Goal: Communication & Community: Participate in discussion

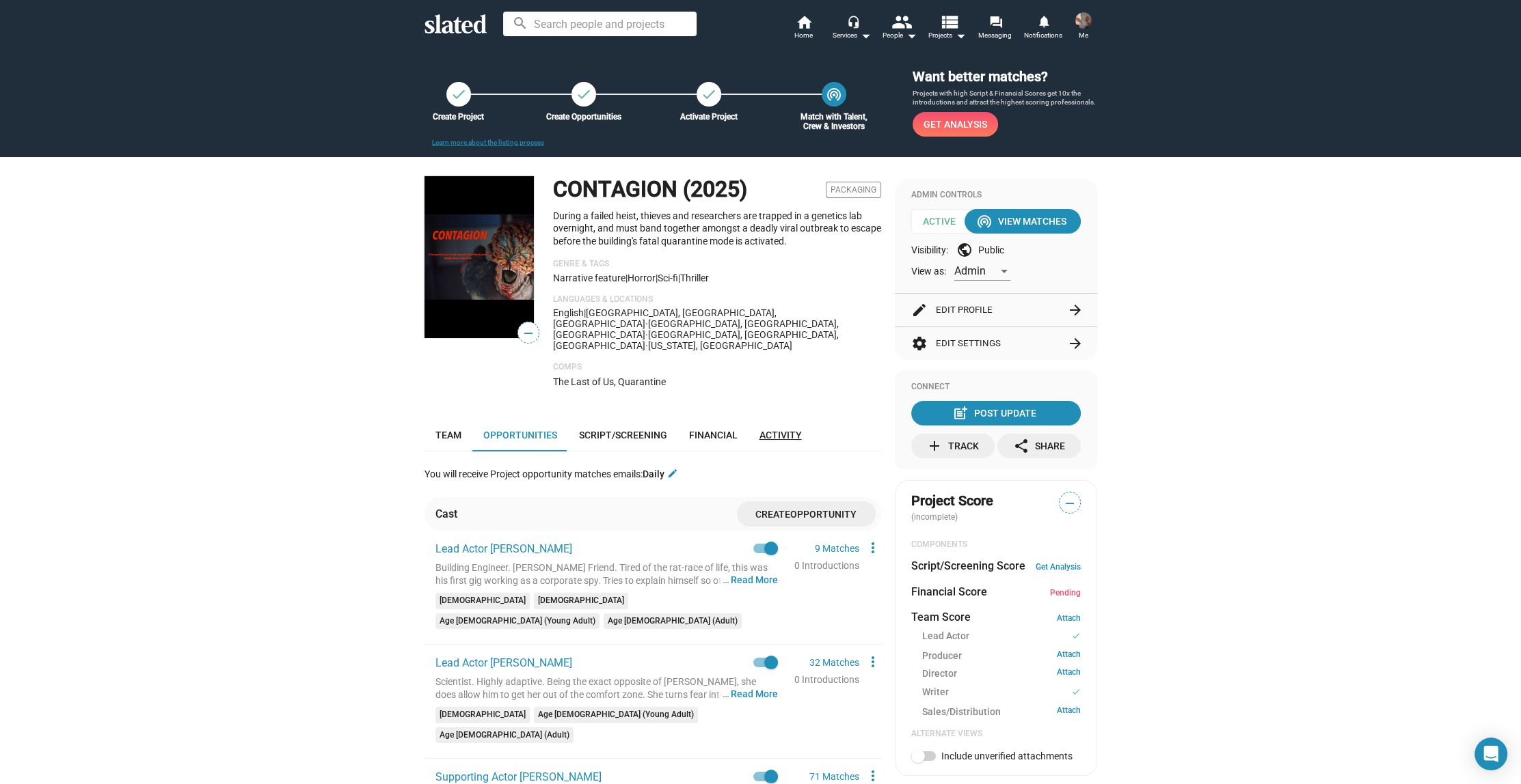
click at [773, 429] on span "Activity" at bounding box center [780, 434] width 43 height 11
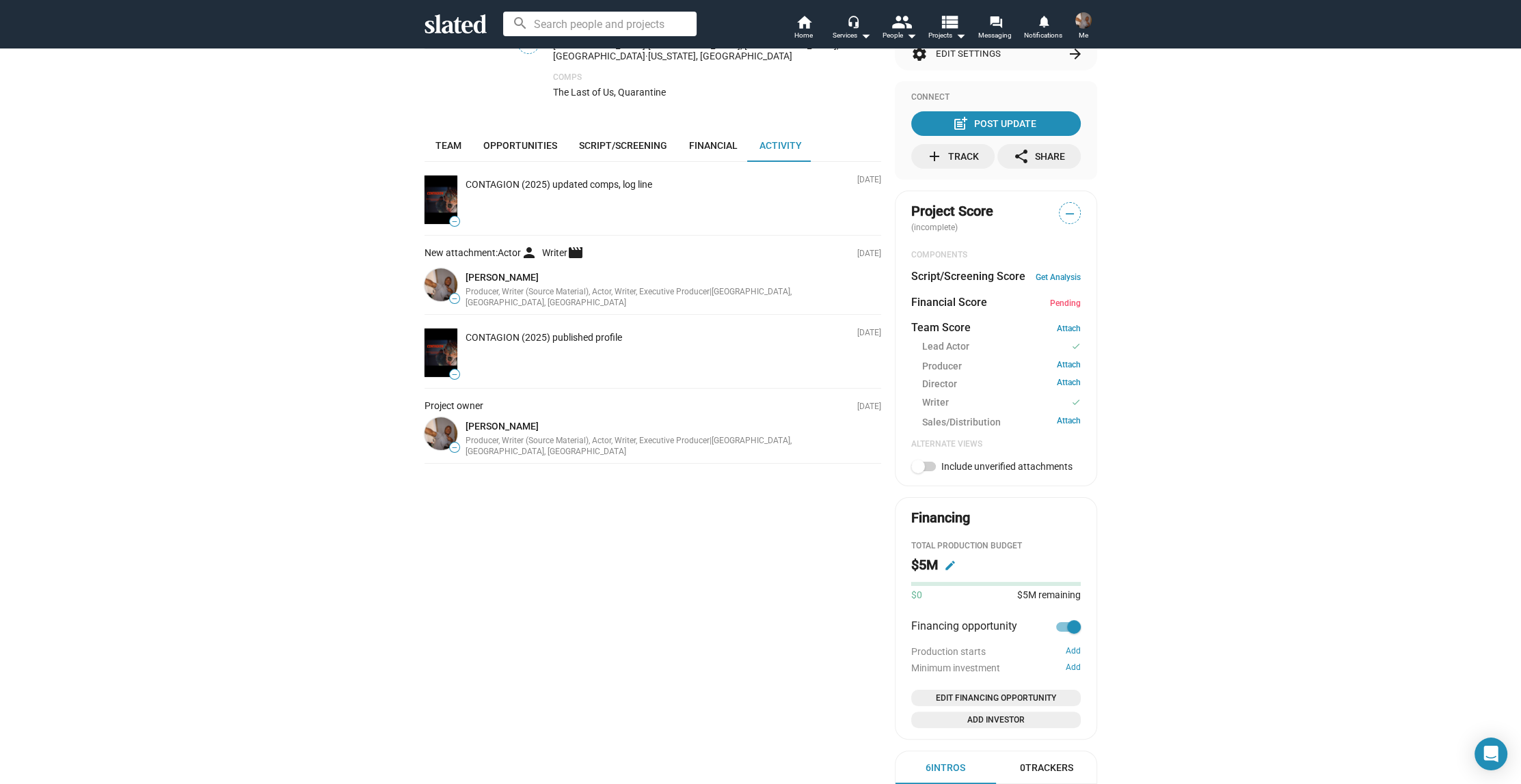
scroll to position [462, 0]
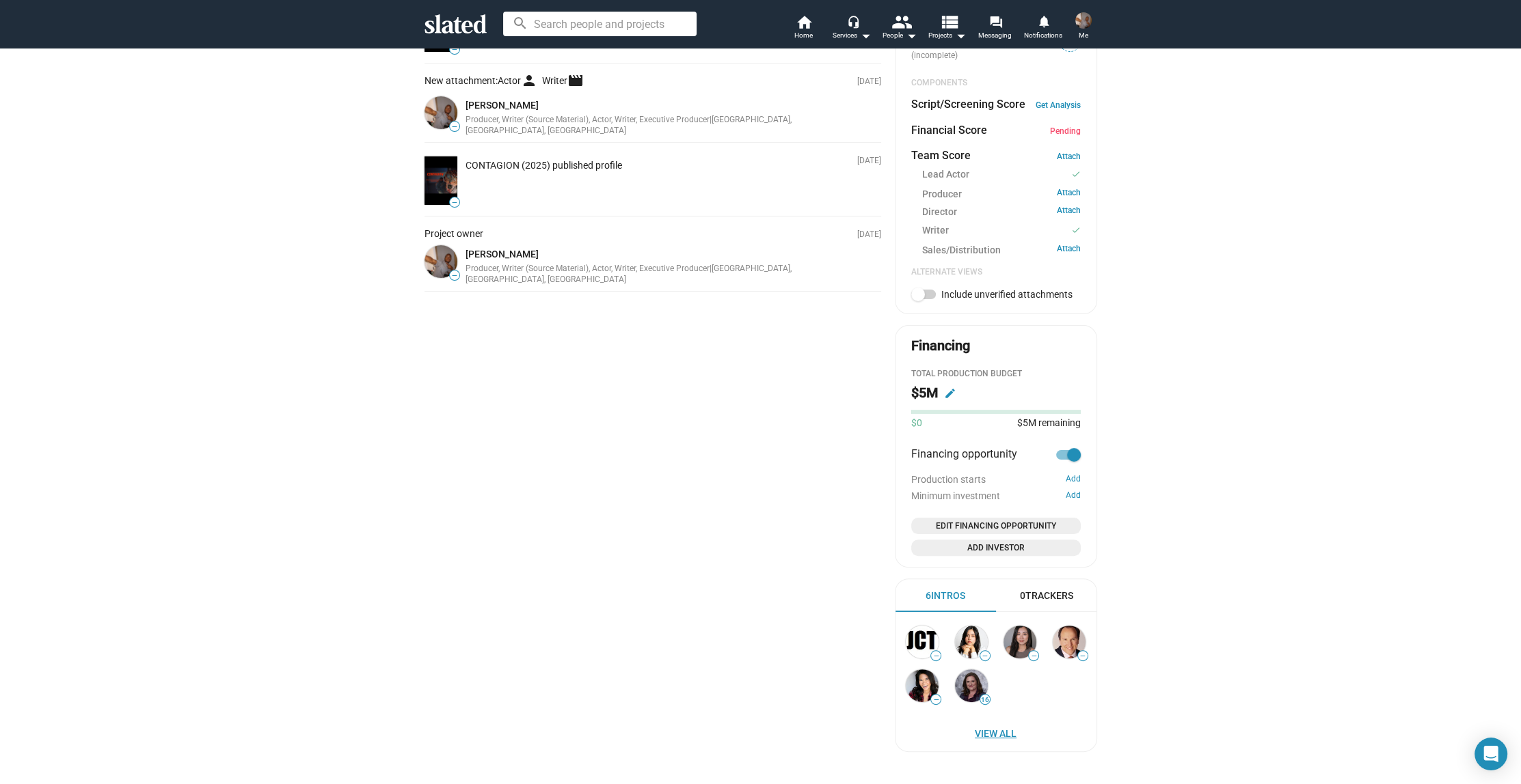
click at [994, 741] on span "View All" at bounding box center [995, 733] width 174 height 25
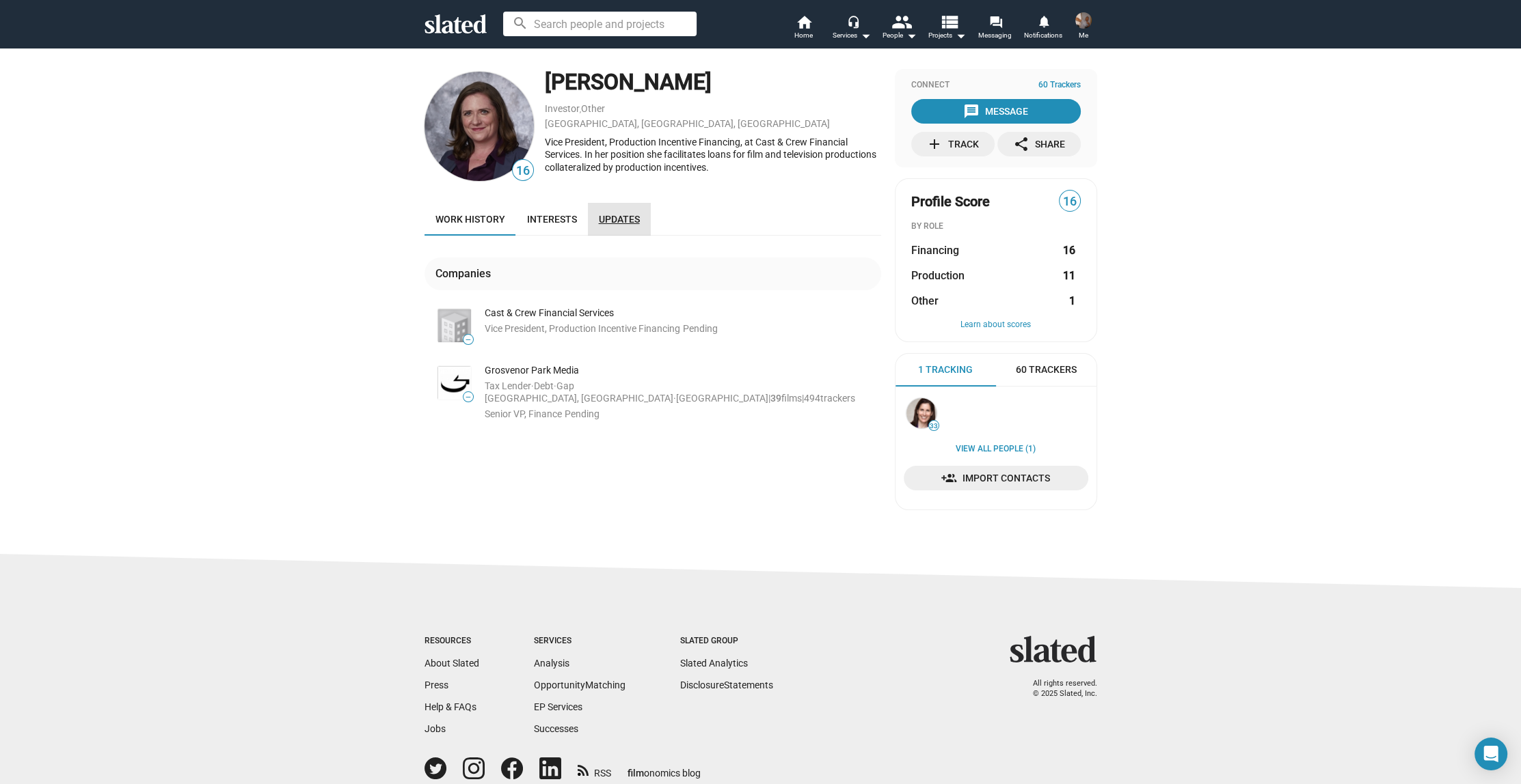
click at [608, 212] on link "Updates" at bounding box center [618, 219] width 63 height 33
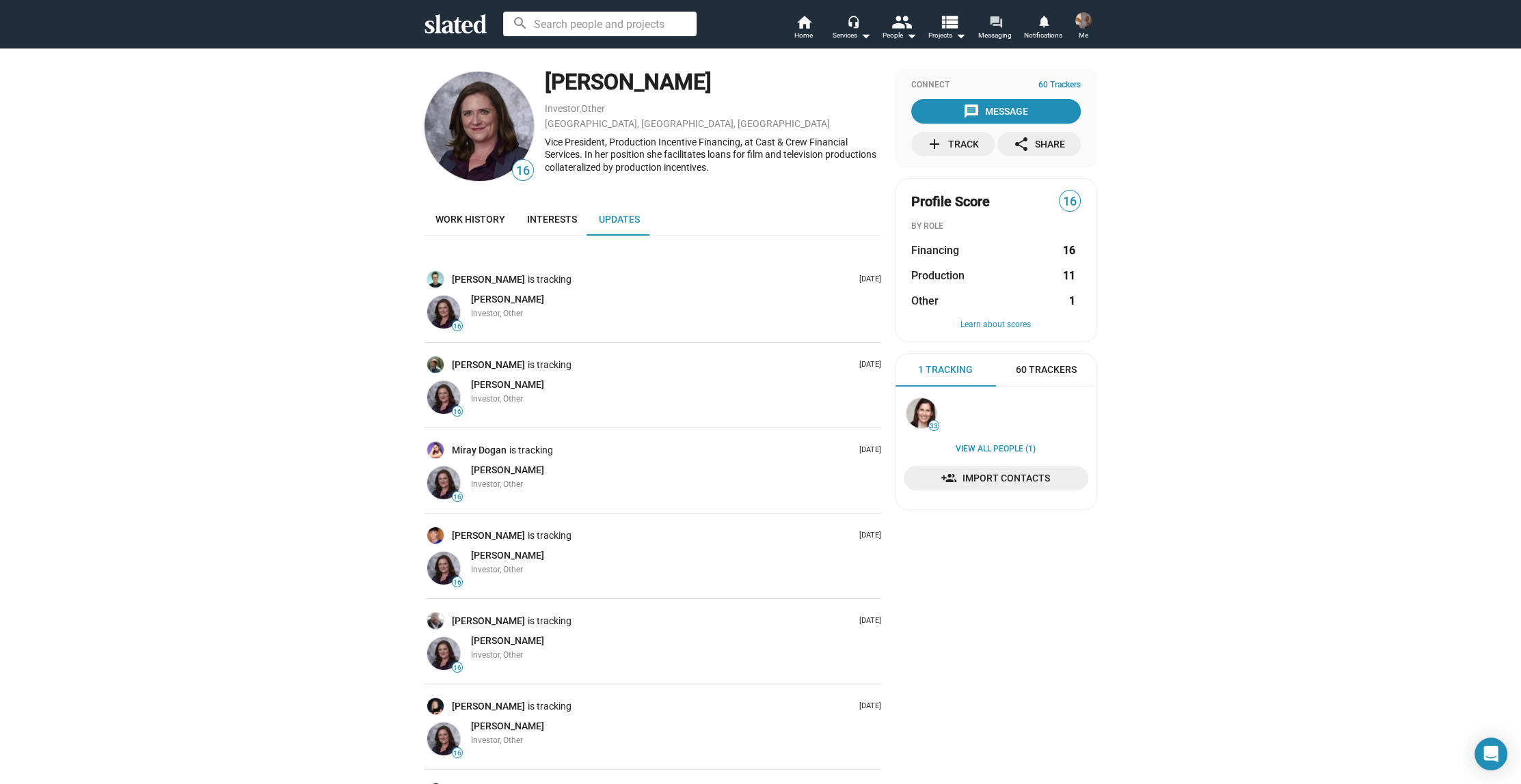
click at [1000, 27] on mat-icon "forum" at bounding box center [994, 21] width 13 height 13
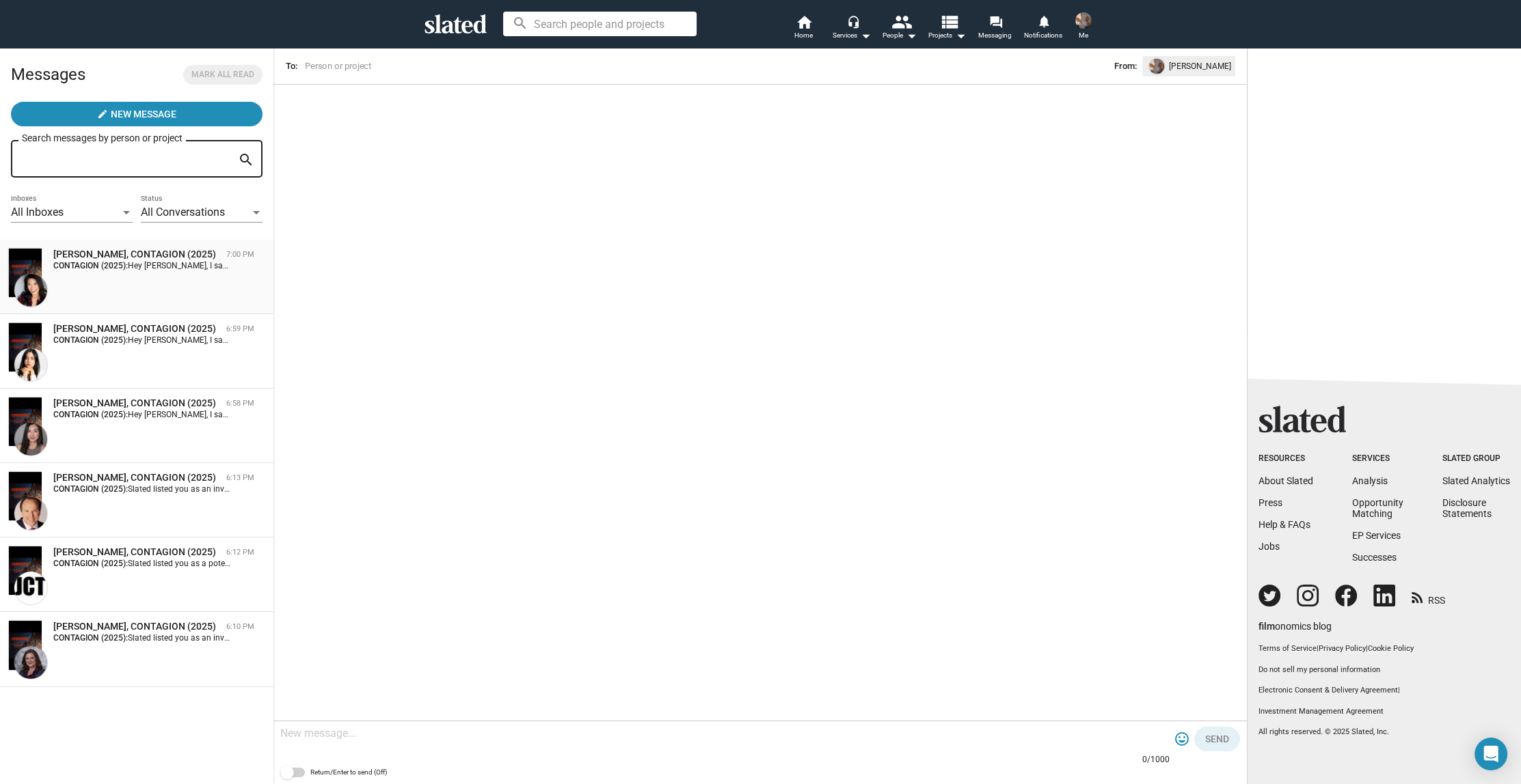
click at [113, 269] on strong "CONTAGION (2025):" at bounding box center [90, 266] width 75 height 10
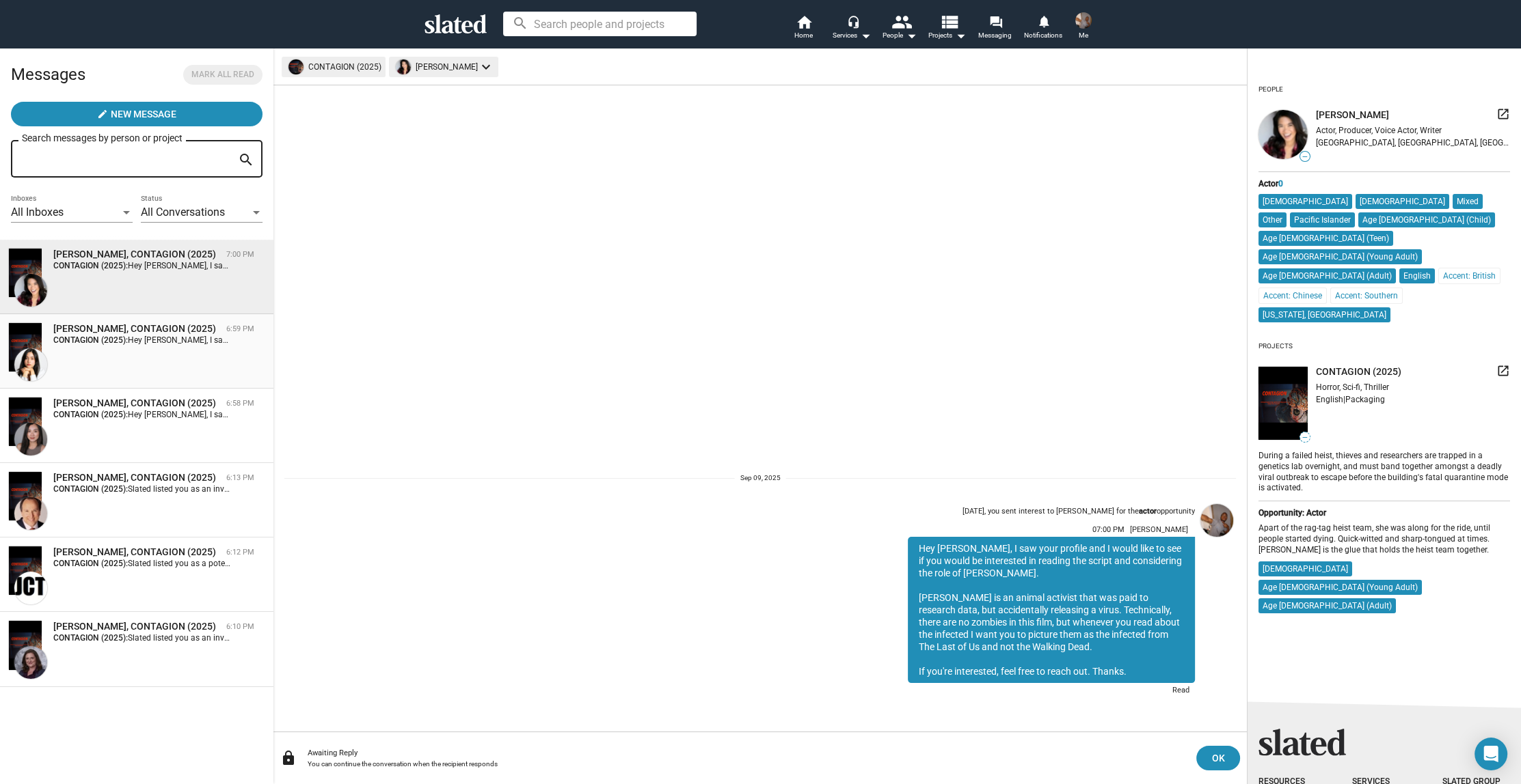
click at [141, 353] on div "[PERSON_NAME], CONTAGION (2025) 6:59 PM CONTAGION (2025): Hey [PERSON_NAME], I …" at bounding box center [136, 351] width 256 height 58
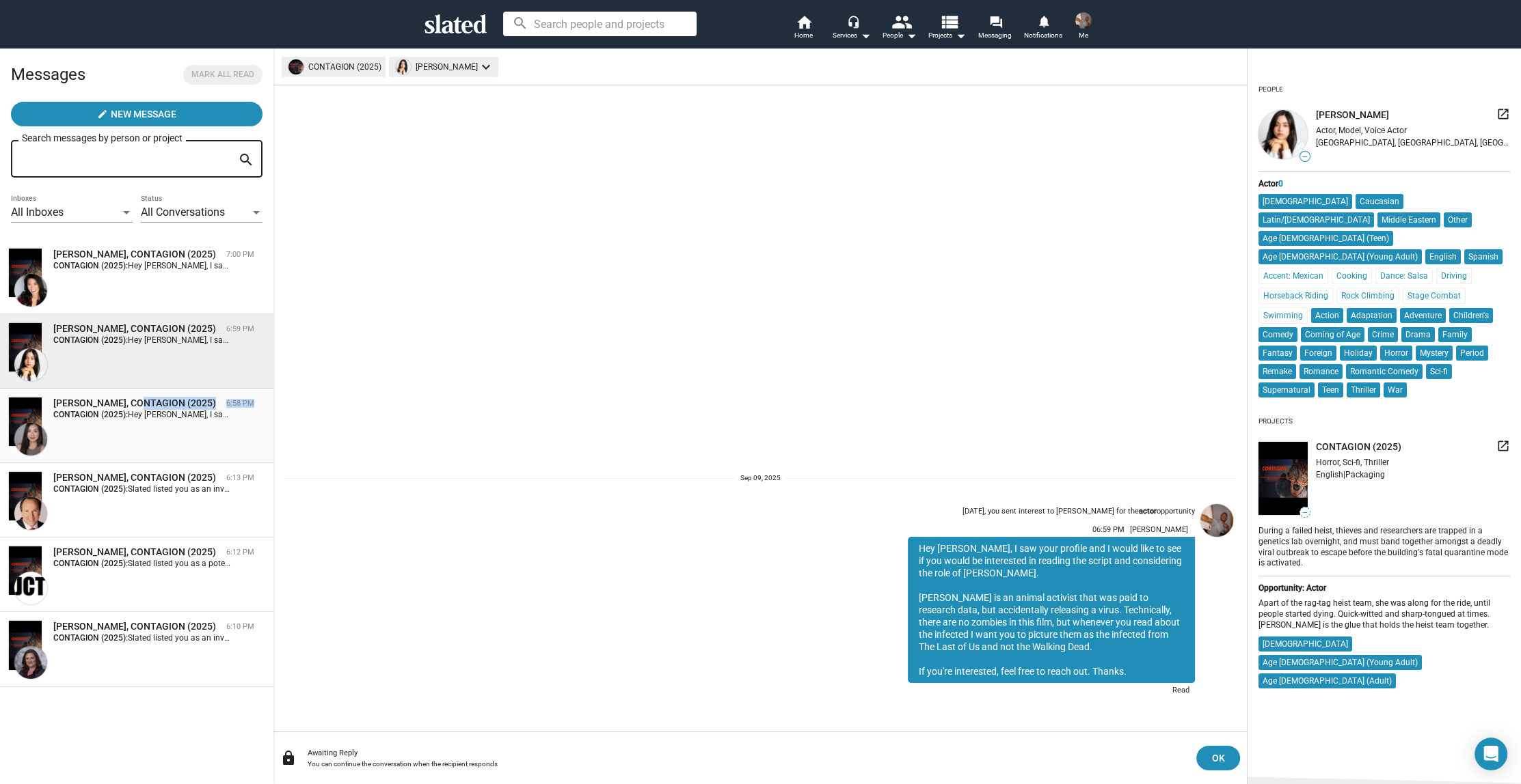
click at [136, 410] on div "[PERSON_NAME], CONTAGION (2025) 6:58 PM CONTAGION (2025): Hey [PERSON_NAME], I …" at bounding box center [154, 407] width 223 height 23
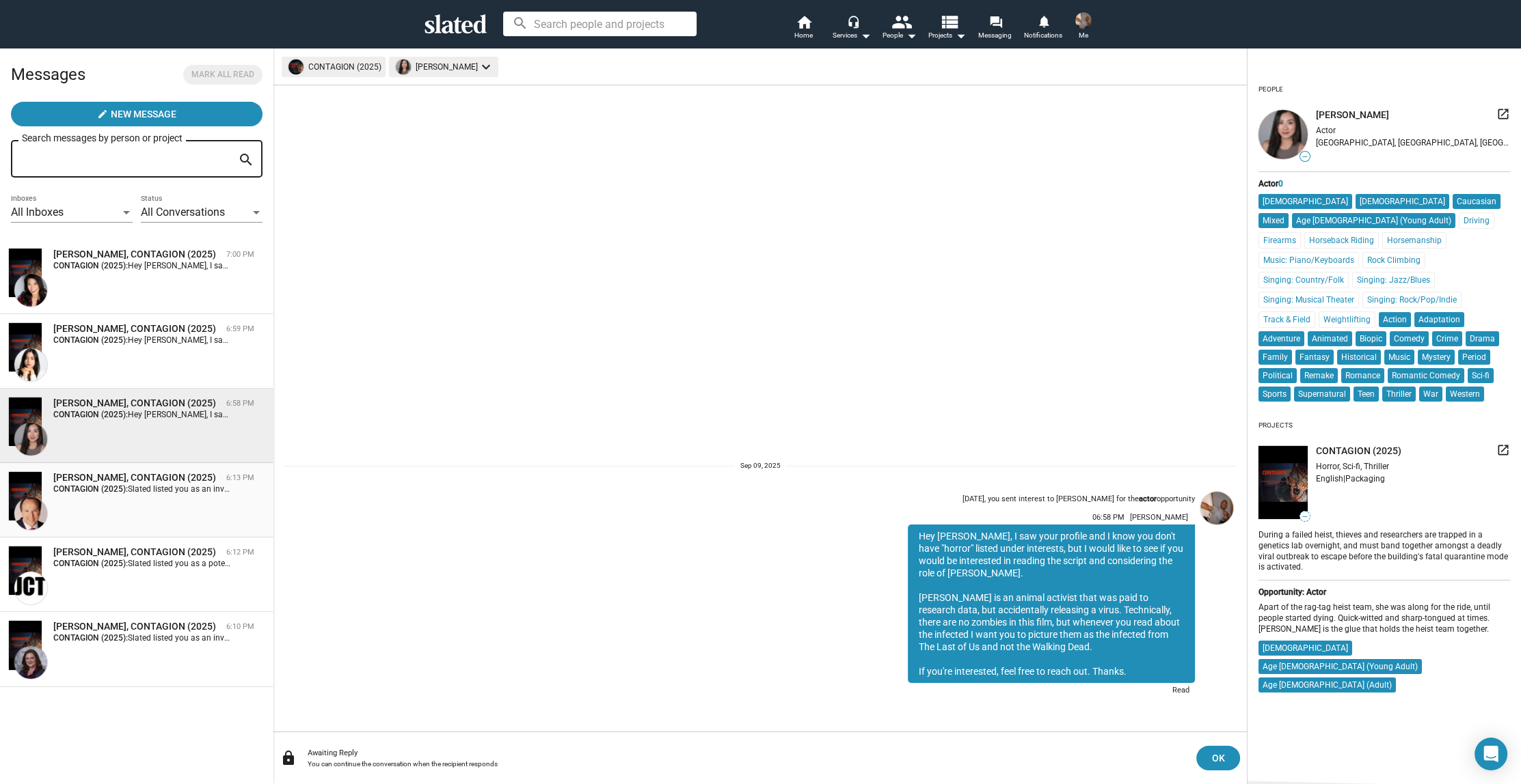
click at [133, 484] on div "[PERSON_NAME], CONTAGION (2025)" at bounding box center [137, 477] width 167 height 13
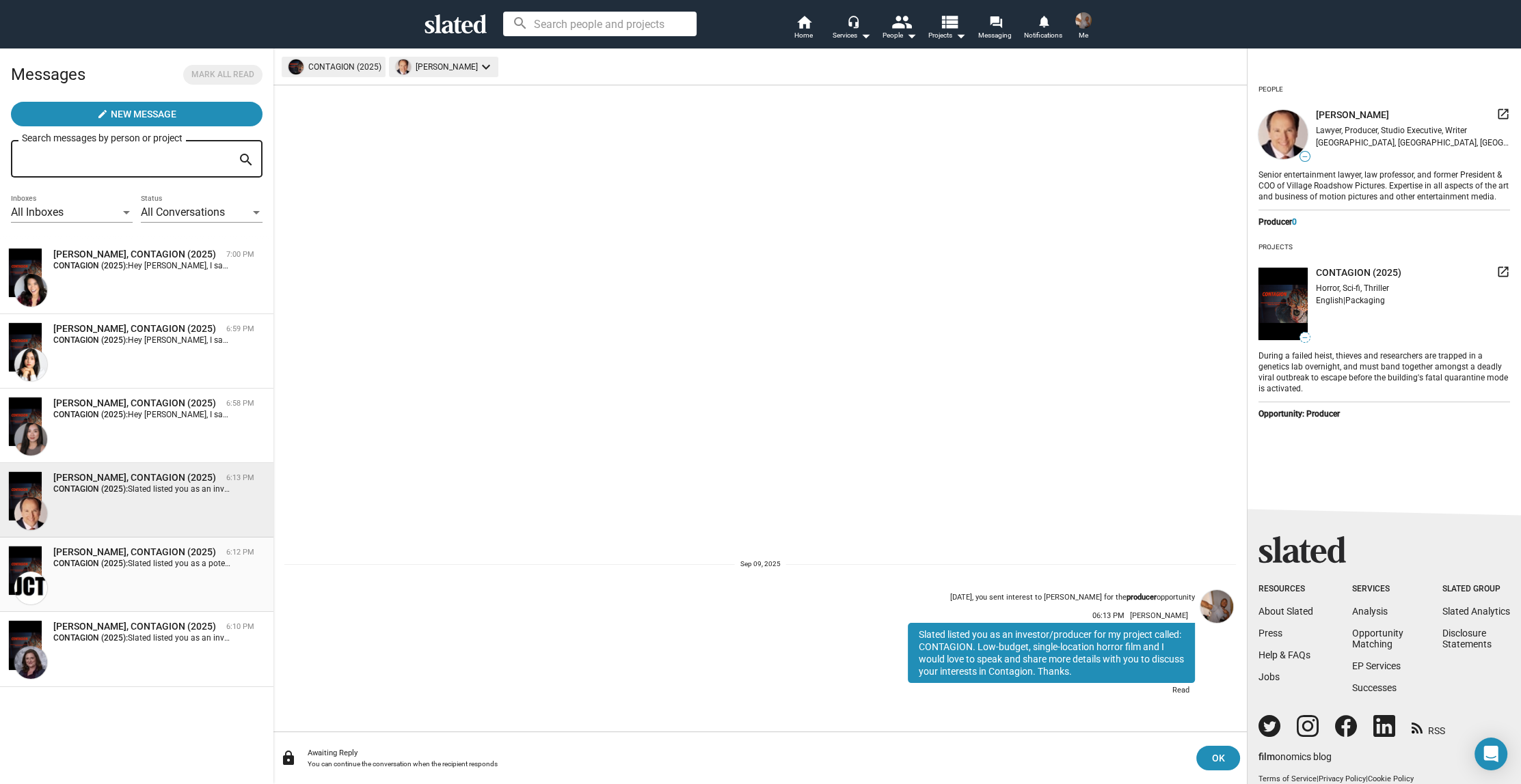
click at [134, 562] on span "Slated listed you as a potential investor for my project called: CONTAGION. Low…" at bounding box center [533, 563] width 809 height 10
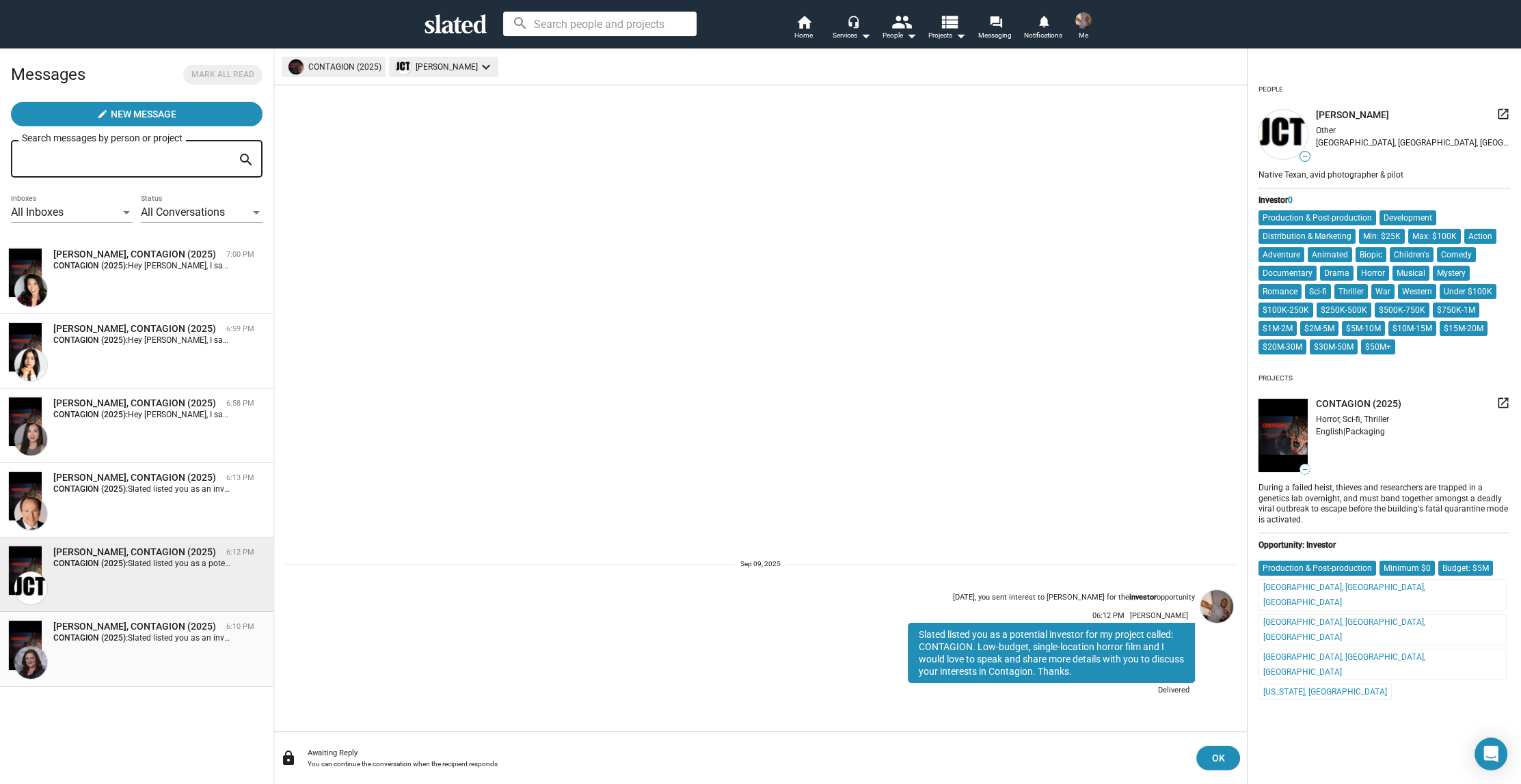
click at [149, 646] on div "[PERSON_NAME], CONTAGION (2025) 6:10 PM CONTAGION (2025): Slated listed you as …" at bounding box center [136, 649] width 256 height 58
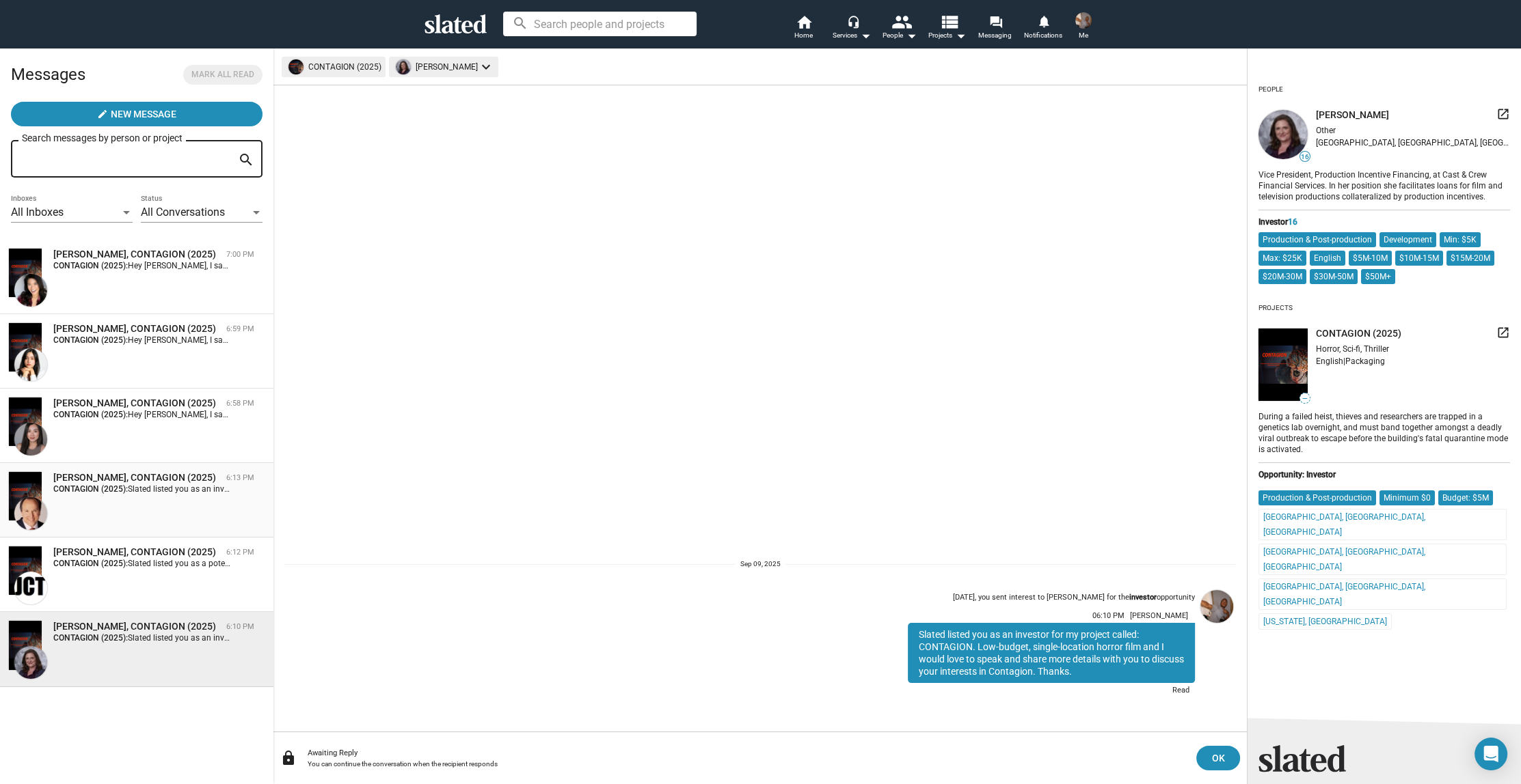
click at [191, 482] on div "[PERSON_NAME], CONTAGION (2025)" at bounding box center [137, 477] width 167 height 13
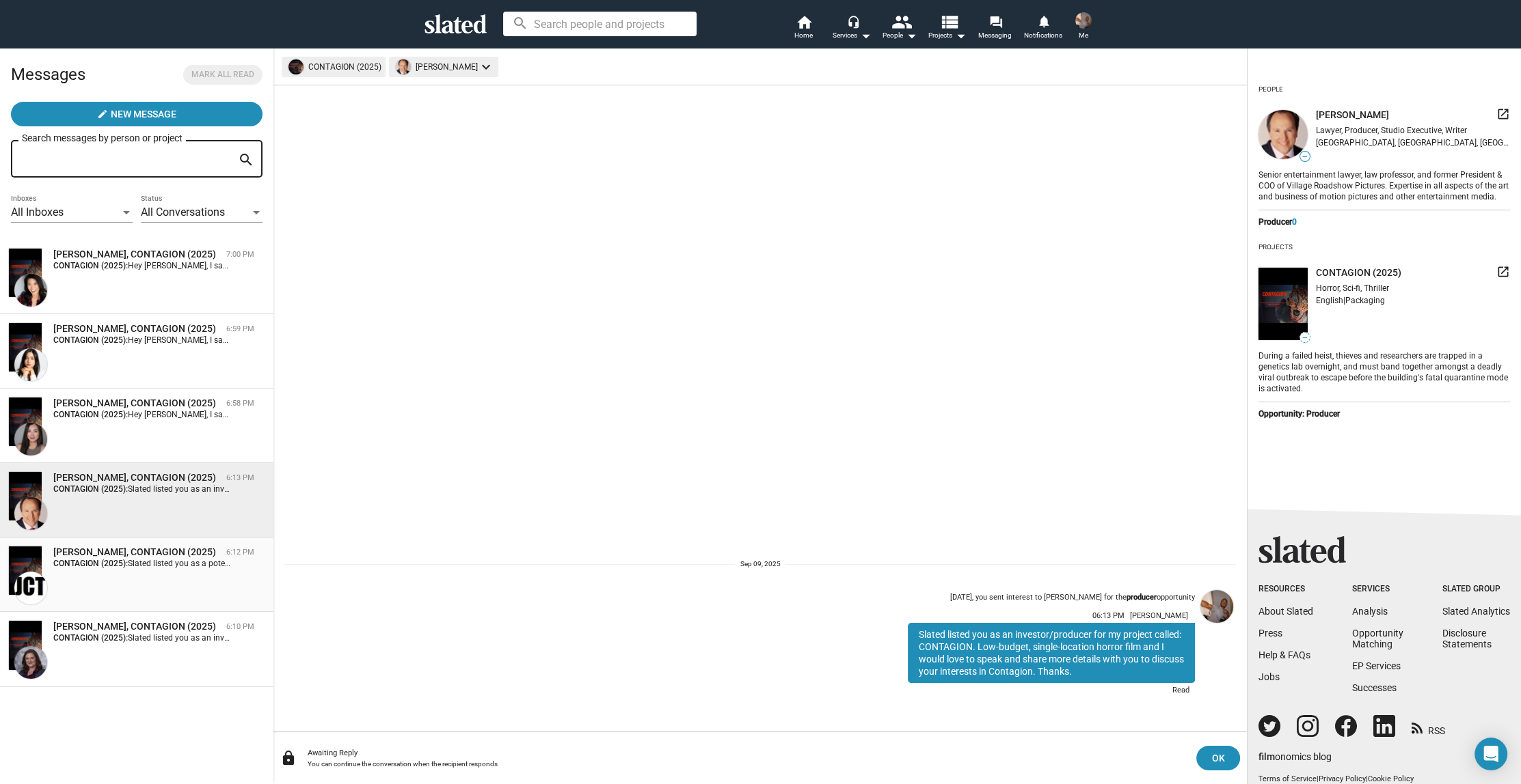
click at [168, 573] on div "[PERSON_NAME], CONTAGION (2025) 6:12 PM CONTAGION (2025): Slated listed you as …" at bounding box center [136, 574] width 256 height 58
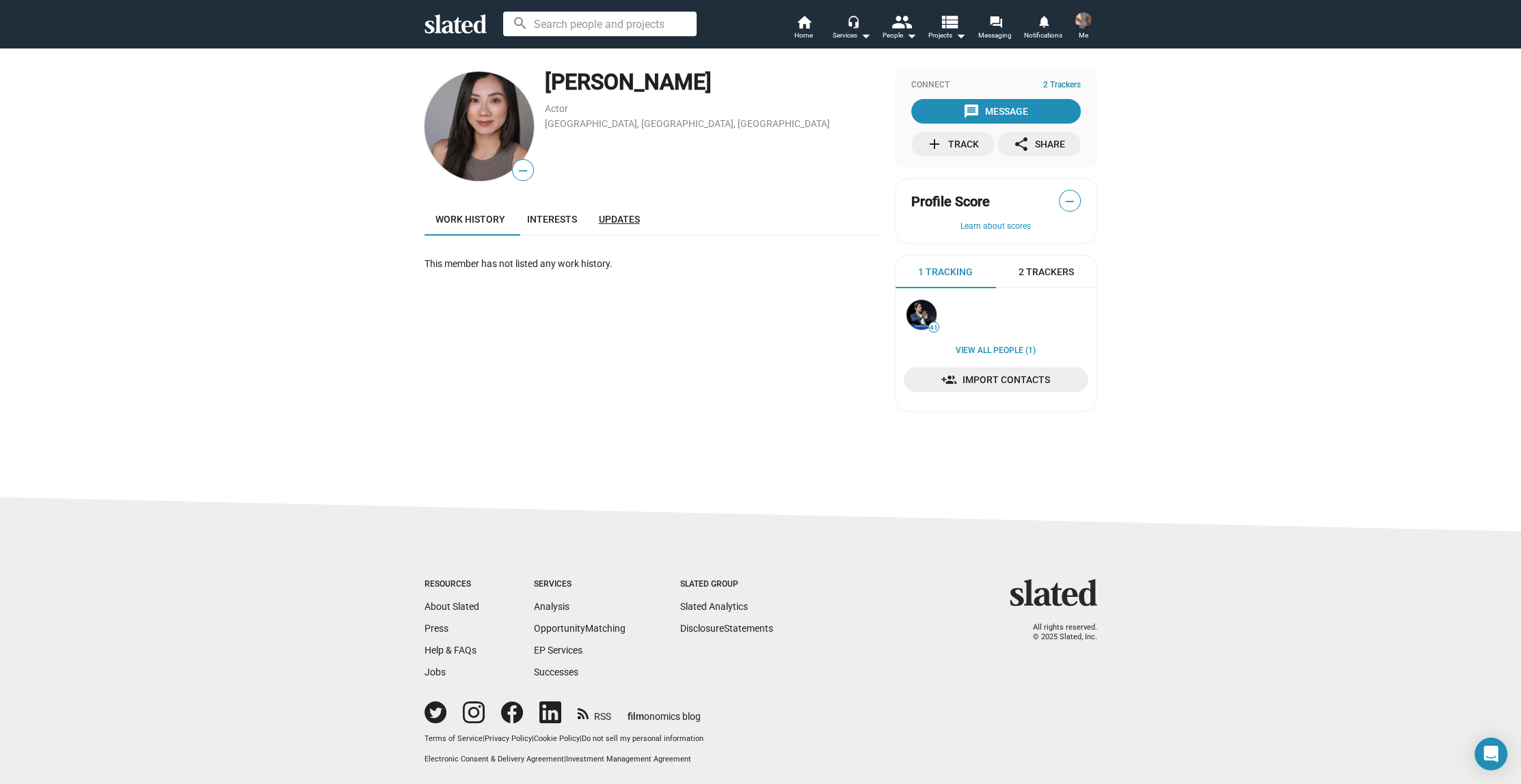
click at [608, 227] on link "Updates" at bounding box center [618, 219] width 63 height 33
